Goal: Task Accomplishment & Management: Complete application form

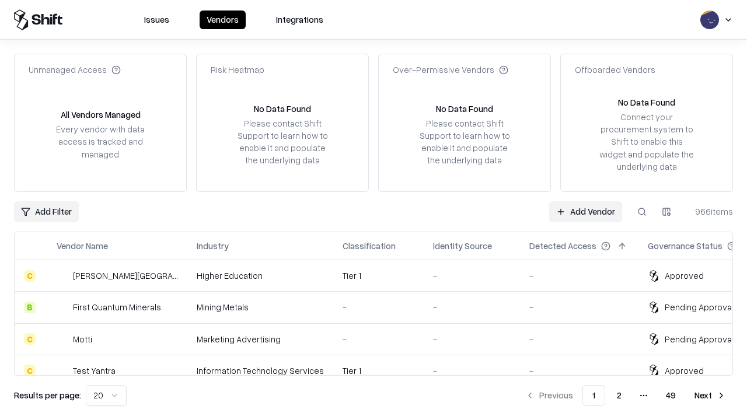
click at [585, 211] on link "Add Vendor" at bounding box center [585, 211] width 73 height 21
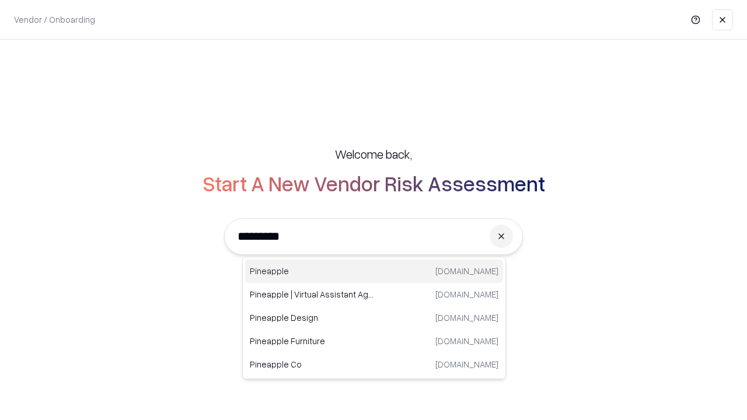
click at [374, 271] on div "Pineapple [DOMAIN_NAME]" at bounding box center [374, 271] width 258 height 23
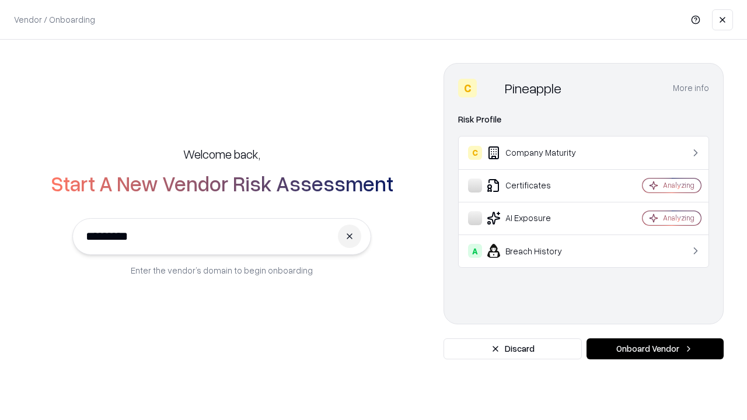
type input "*********"
click at [655, 349] on button "Onboard Vendor" at bounding box center [654, 348] width 137 height 21
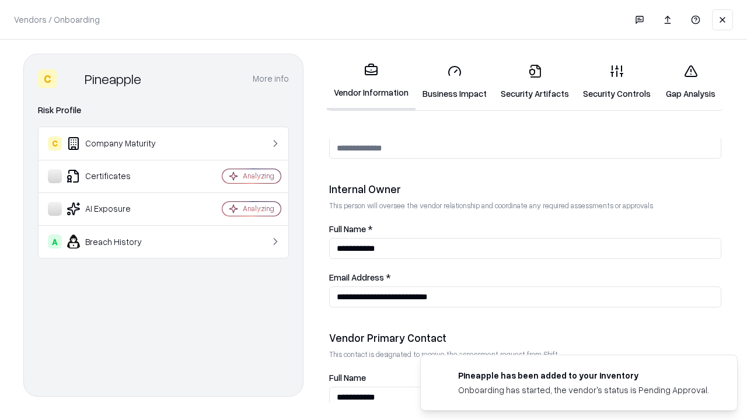
scroll to position [604, 0]
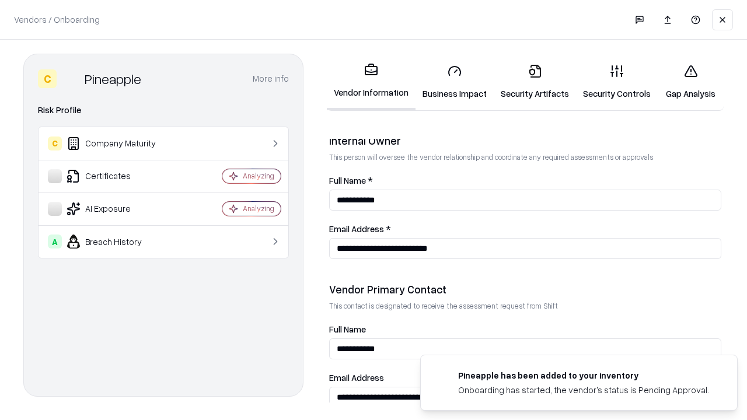
click at [454, 82] on link "Business Impact" at bounding box center [454, 82] width 78 height 54
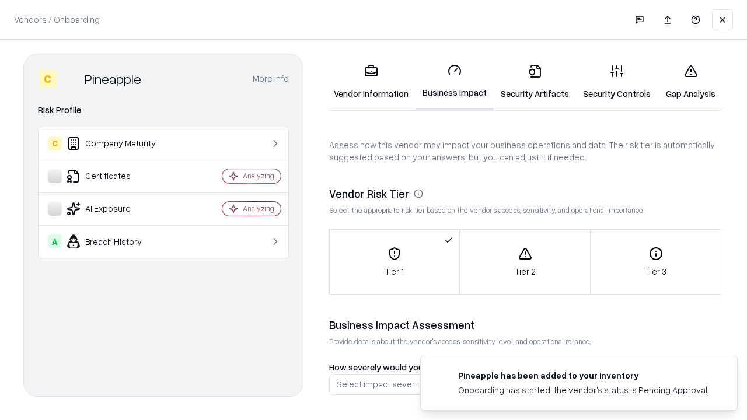
click at [534, 82] on link "Security Artifacts" at bounding box center [535, 82] width 82 height 54
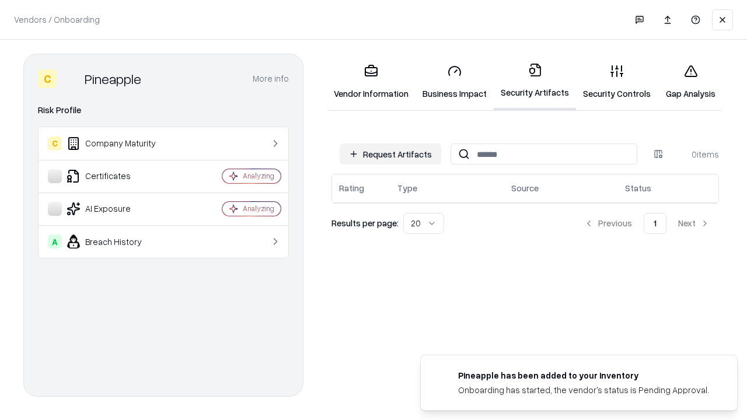
click at [390, 154] on button "Request Artifacts" at bounding box center [391, 154] width 102 height 21
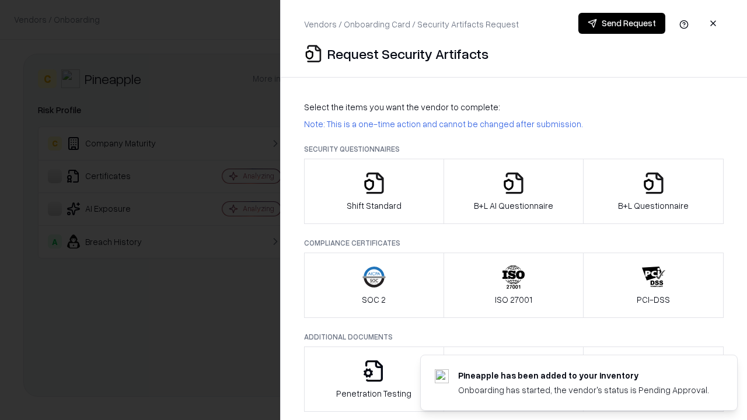
click at [373, 191] on icon "button" at bounding box center [373, 183] width 23 height 23
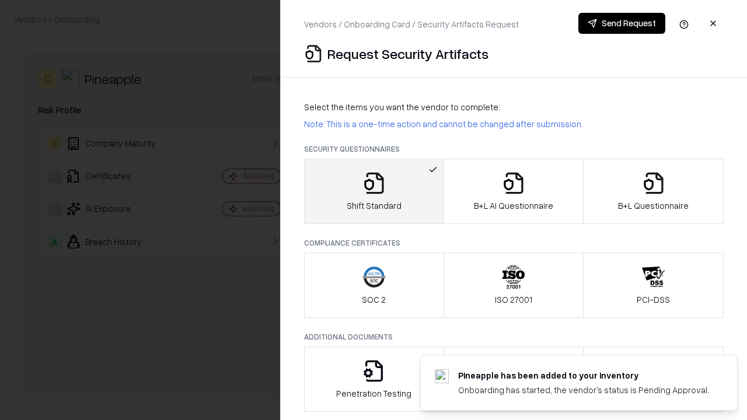
click at [621, 23] on button "Send Request" at bounding box center [621, 23] width 87 height 21
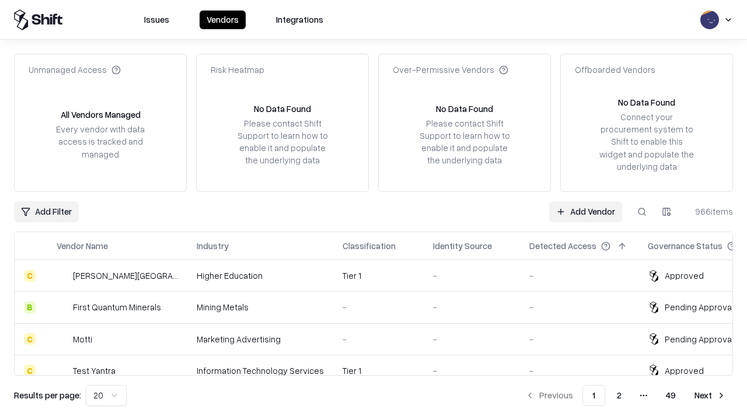
click at [642, 211] on button at bounding box center [641, 211] width 21 height 21
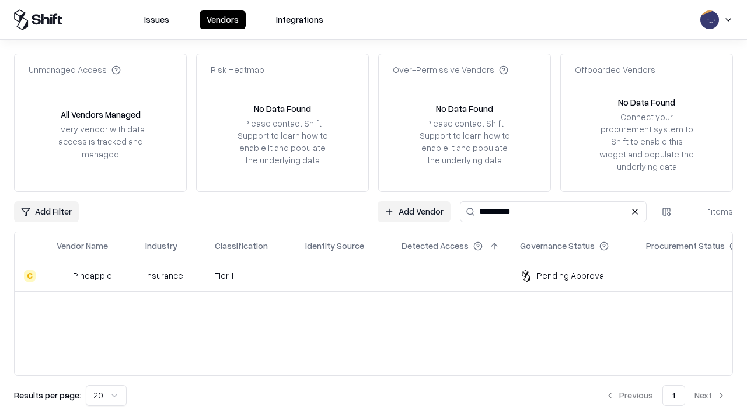
type input "*********"
click at [380, 275] on div "-" at bounding box center [344, 276] width 78 height 12
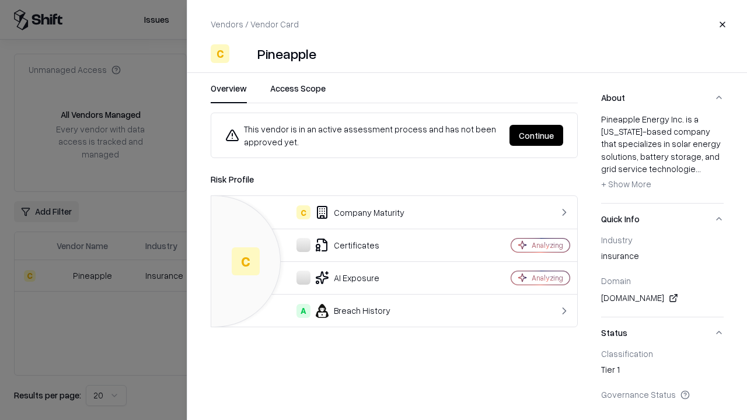
click at [536, 135] on button "Continue" at bounding box center [536, 135] width 54 height 21
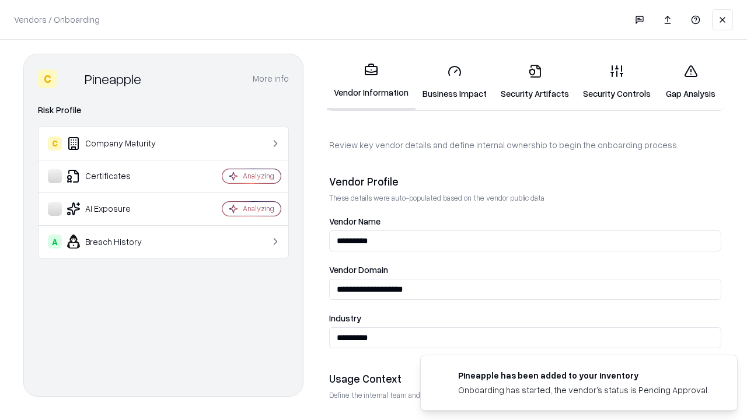
click at [534, 82] on link "Security Artifacts" at bounding box center [535, 82] width 82 height 54
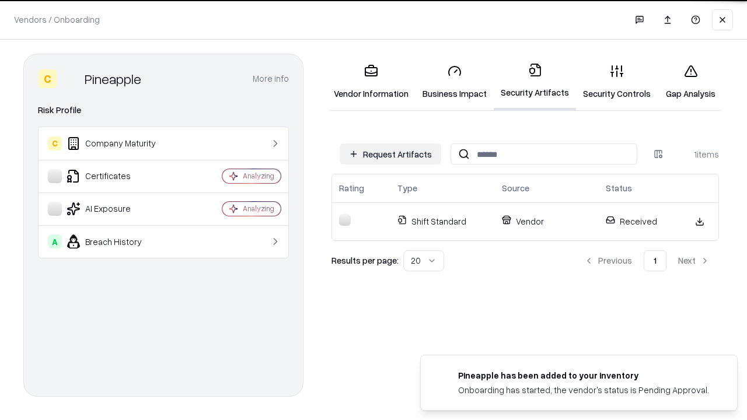
click at [617, 82] on link "Security Controls" at bounding box center [617, 82] width 82 height 54
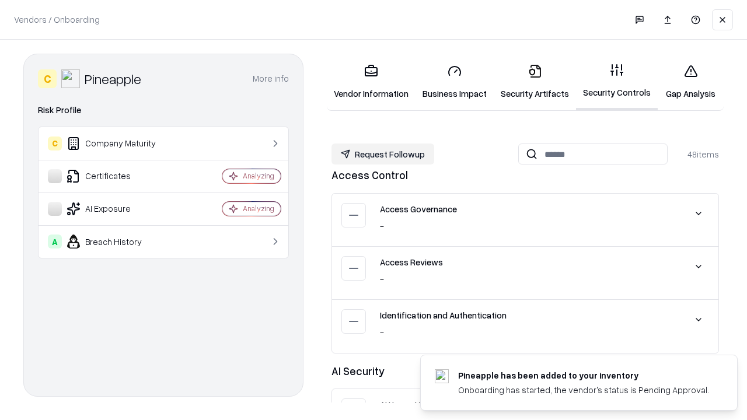
click at [383, 154] on button "Request Followup" at bounding box center [382, 154] width 103 height 21
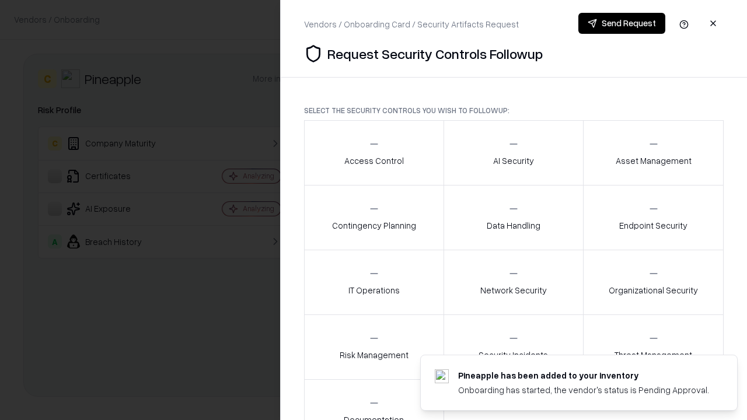
click at [373, 153] on div "Access Control" at bounding box center [374, 152] width 60 height 29
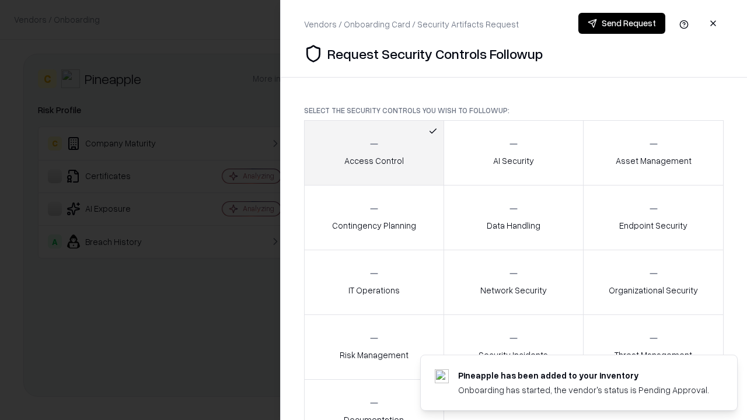
click at [621, 23] on button "Send Request" at bounding box center [621, 23] width 87 height 21
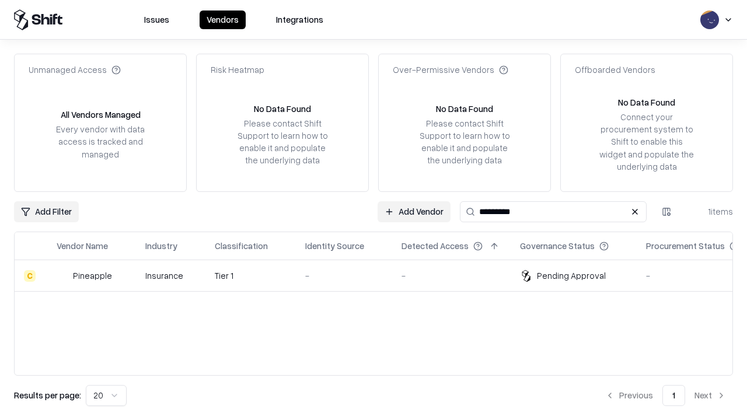
type input "*********"
click at [380, 275] on div "-" at bounding box center [344, 276] width 78 height 12
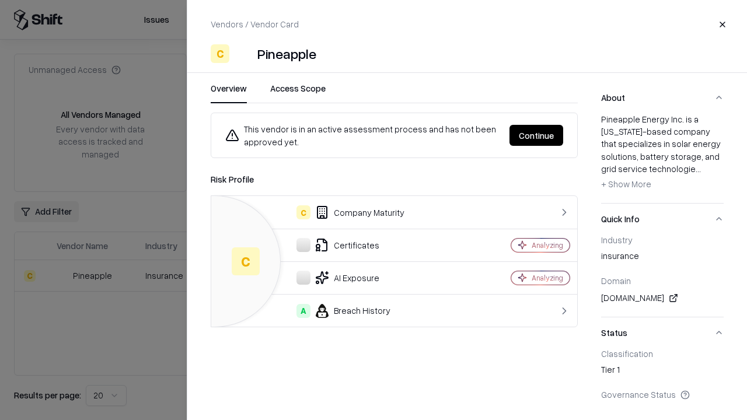
click at [536, 135] on button "Continue" at bounding box center [536, 135] width 54 height 21
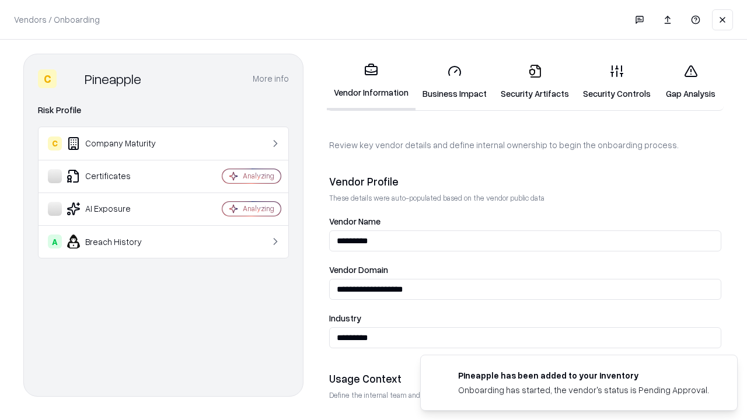
click at [690, 82] on link "Gap Analysis" at bounding box center [690, 82] width 66 height 54
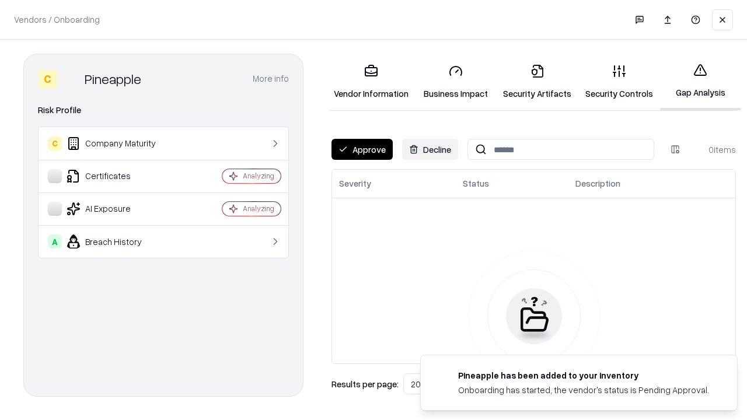
click at [362, 149] on button "Approve" at bounding box center [361, 149] width 61 height 21
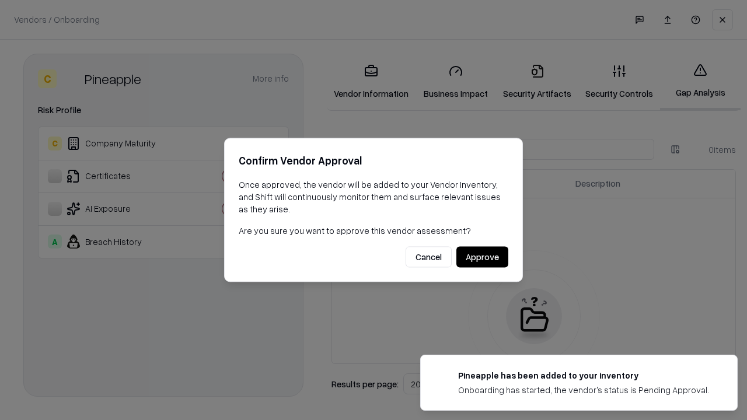
click at [482, 257] on button "Approve" at bounding box center [482, 257] width 52 height 21
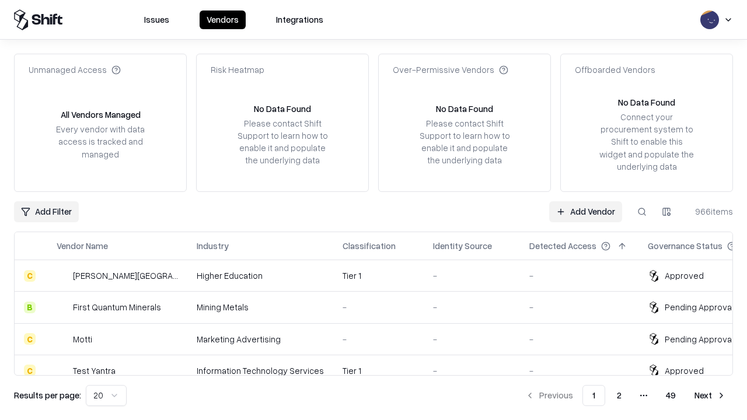
type input "*********"
click at [585, 211] on link "Add Vendor" at bounding box center [585, 211] width 73 height 21
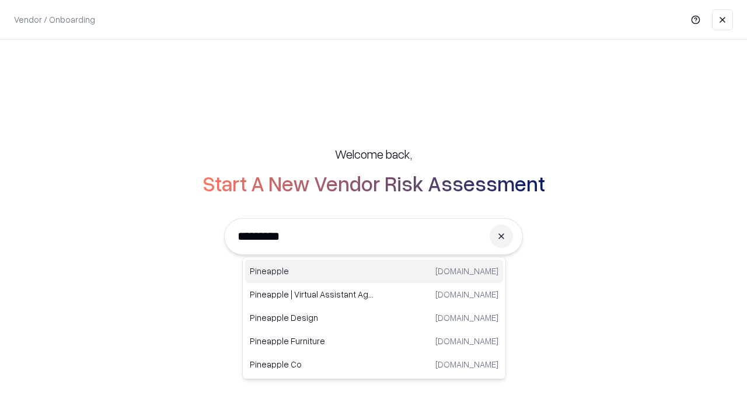
click at [374, 271] on div "Pineapple [DOMAIN_NAME]" at bounding box center [374, 271] width 258 height 23
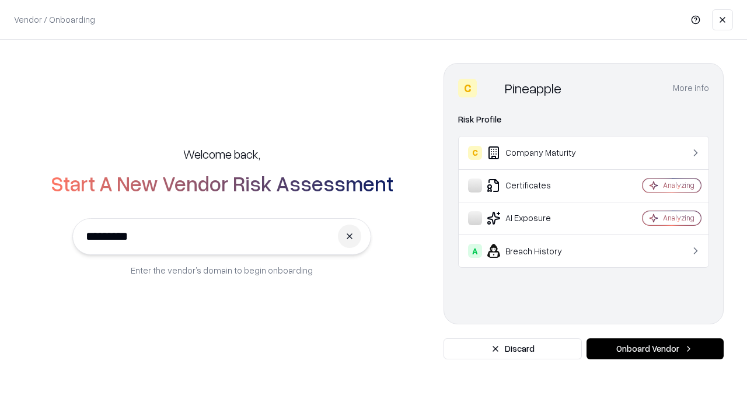
type input "*********"
click at [655, 349] on button "Onboard Vendor" at bounding box center [654, 348] width 137 height 21
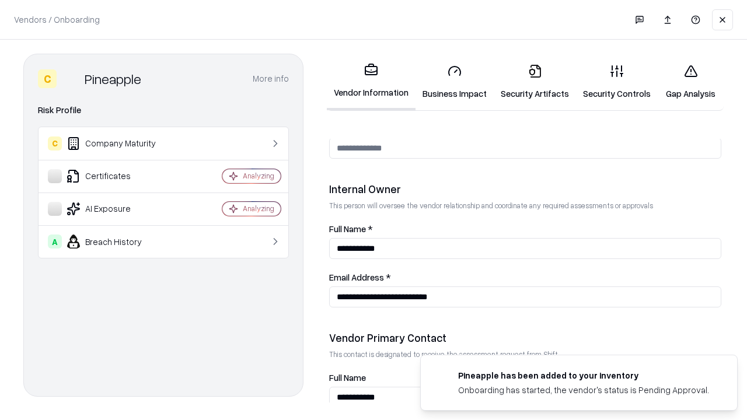
scroll to position [604, 0]
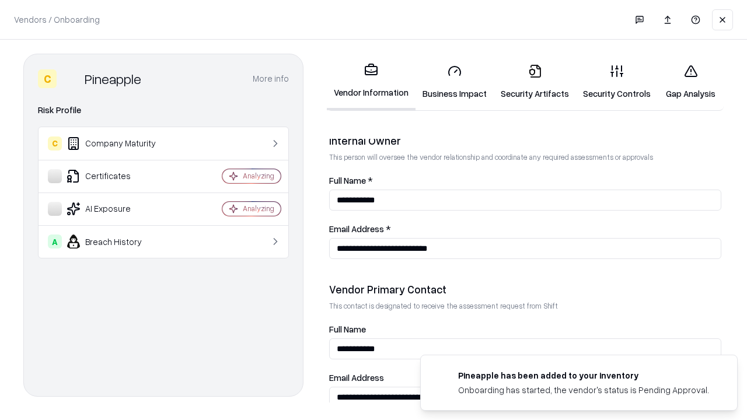
click at [690, 82] on link "Gap Analysis" at bounding box center [690, 82] width 66 height 54
